Goal: Check status: Check status

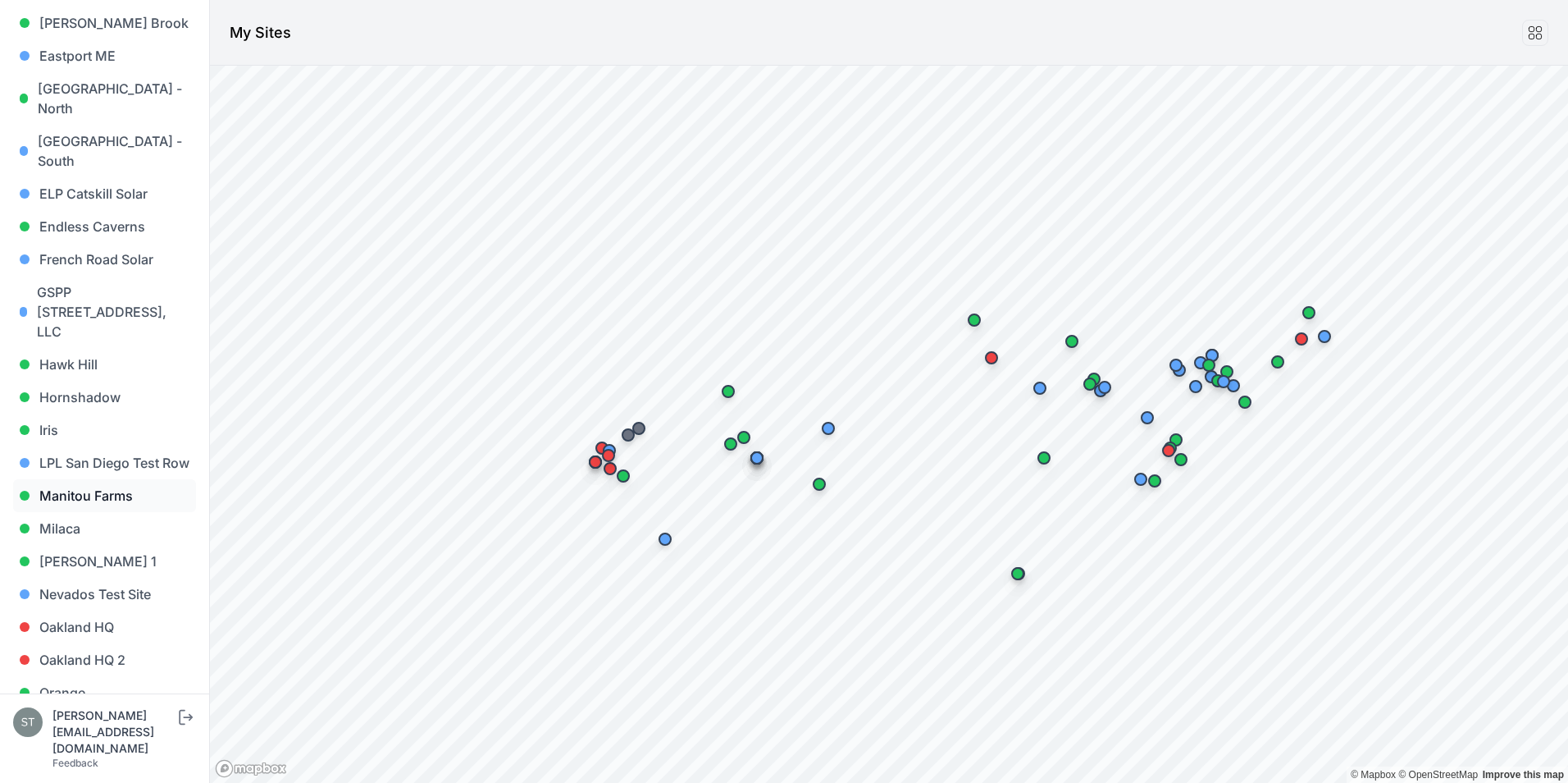
scroll to position [657, 0]
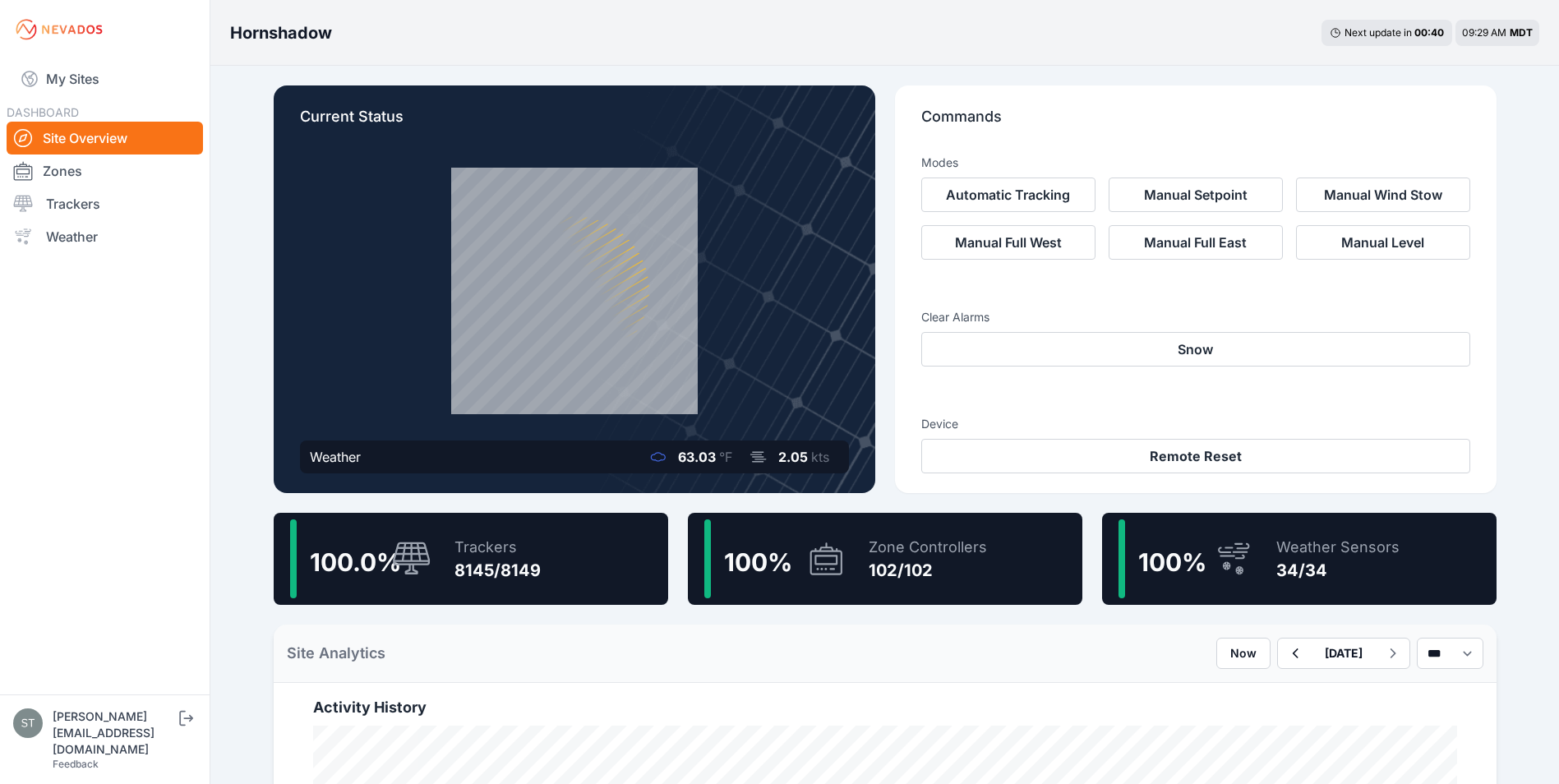
click at [452, 560] on div "Trackers 8145/8149" at bounding box center [489, 559] width 103 height 78
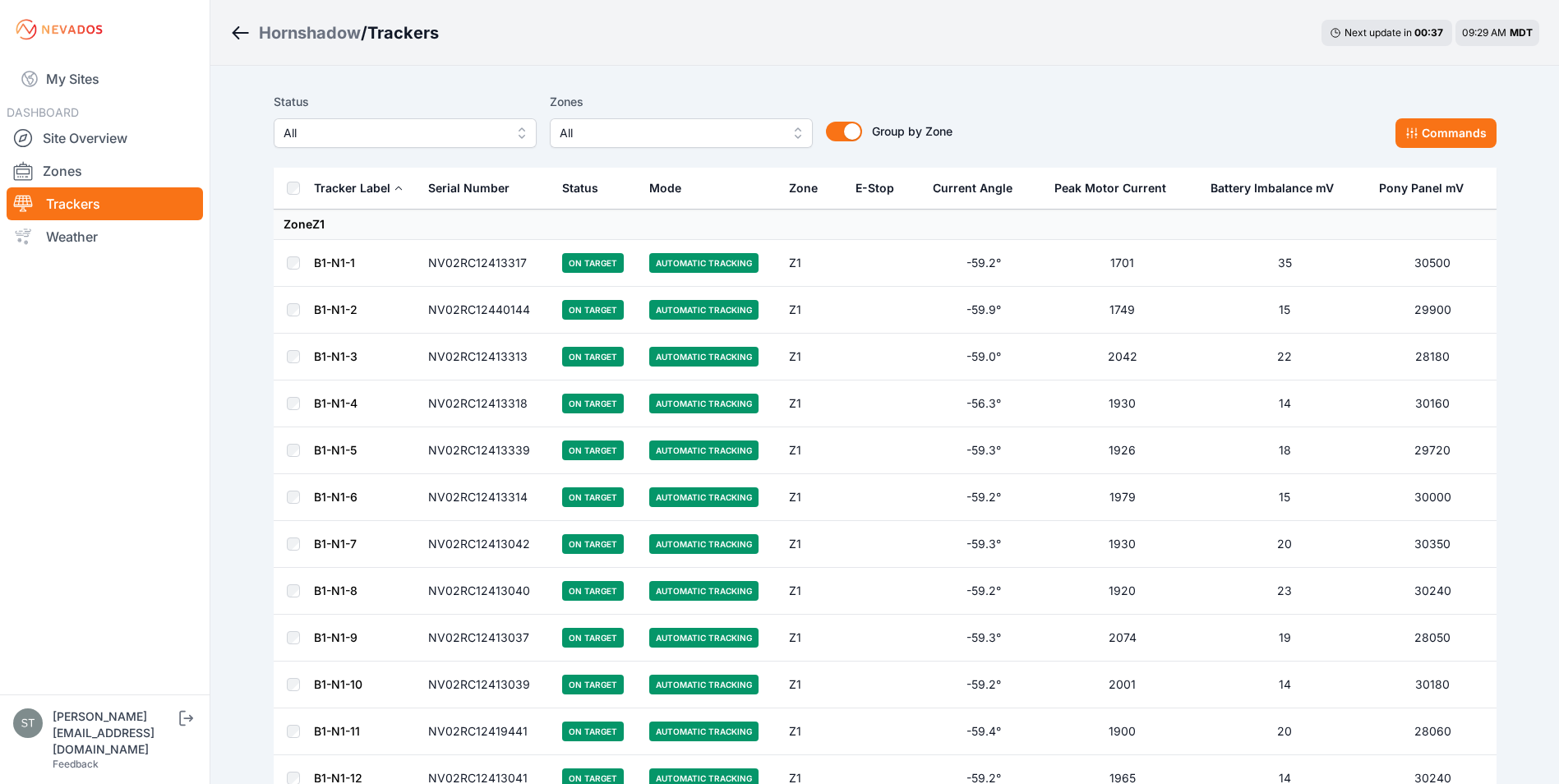
click at [335, 129] on span "All" at bounding box center [393, 133] width 221 height 20
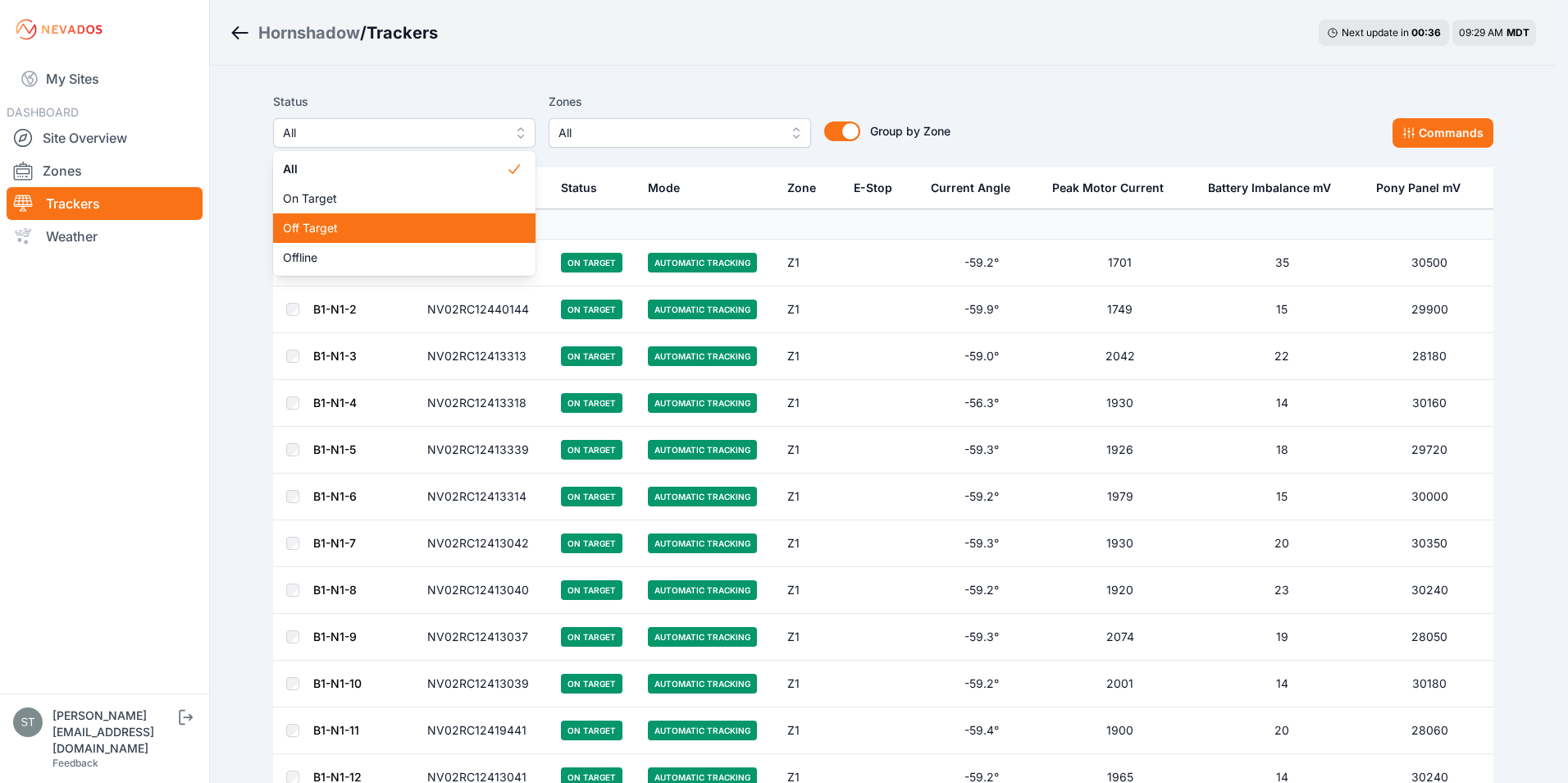
click at [321, 229] on span "Off Target" at bounding box center [394, 228] width 223 height 17
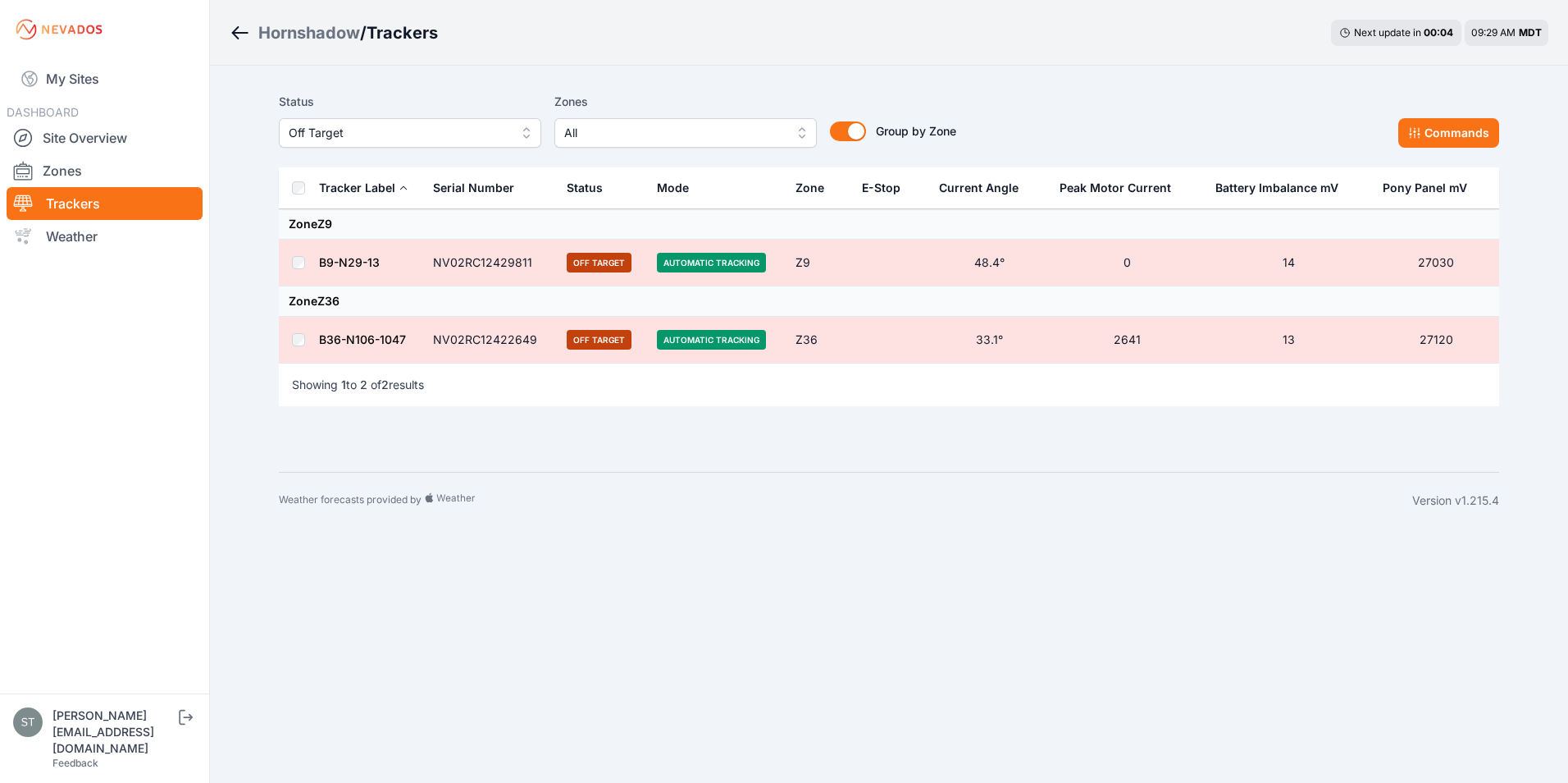
click at [355, 339] on link "B36-N106-1047" at bounding box center [362, 339] width 87 height 14
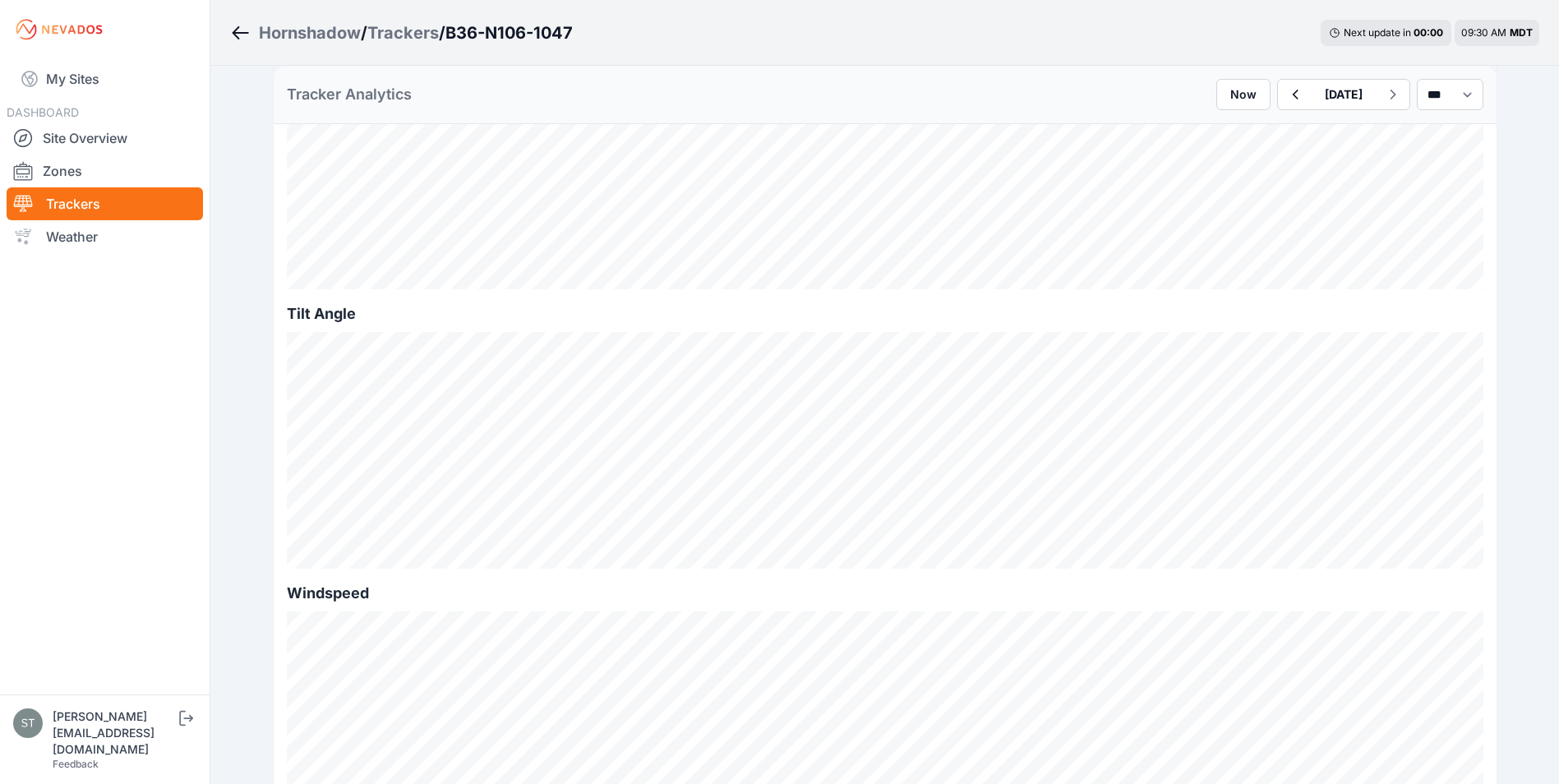
scroll to position [476, 0]
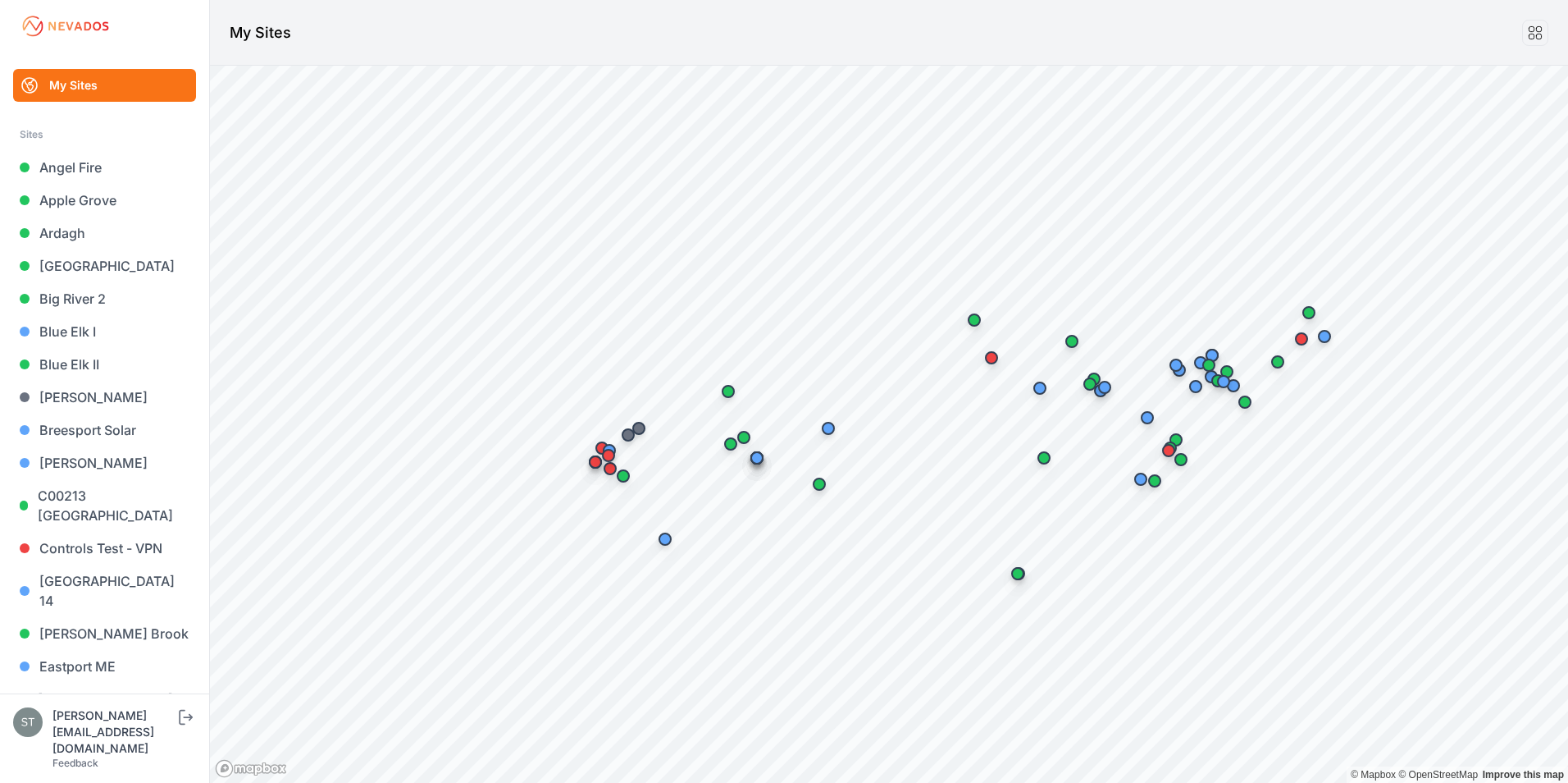
scroll to position [657, 0]
